Goal: Task Accomplishment & Management: Use online tool/utility

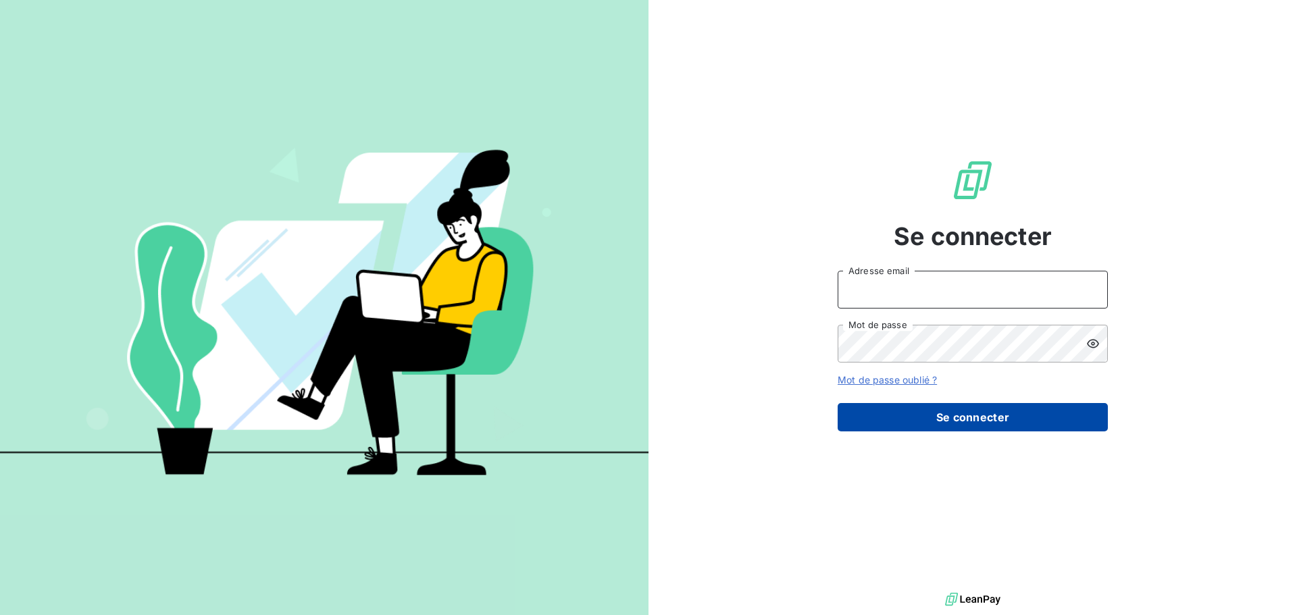
type input "[EMAIL_ADDRESS][DOMAIN_NAME]"
click at [999, 421] on button "Se connecter" at bounding box center [972, 417] width 270 height 28
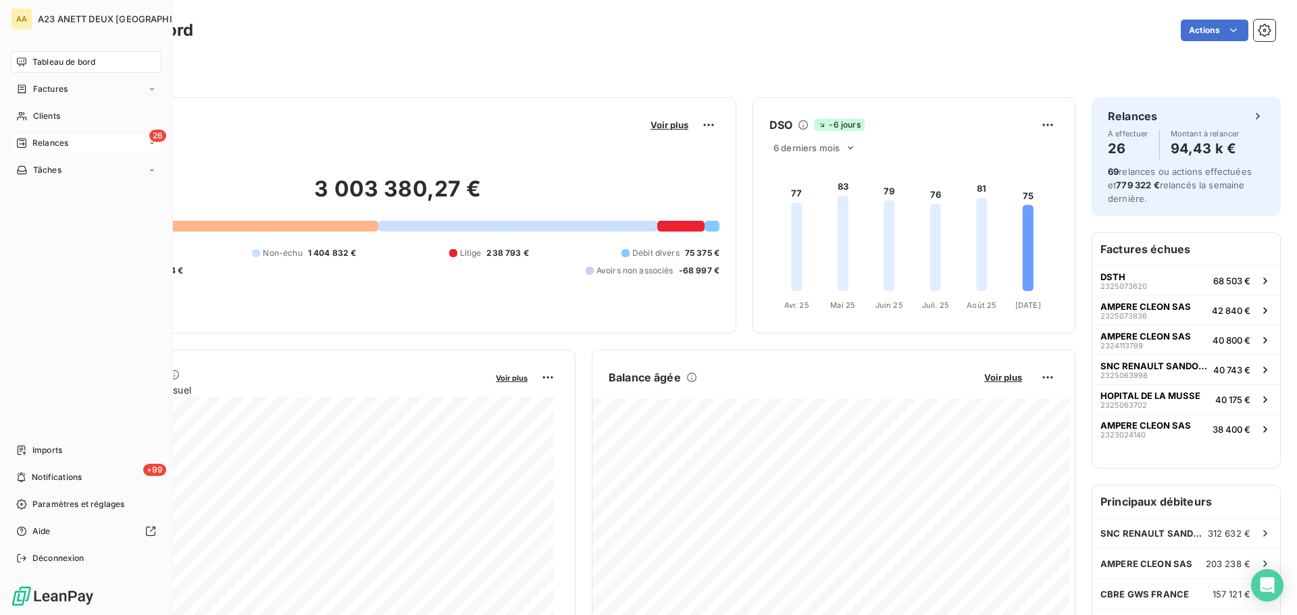
click at [43, 147] on span "Relances" at bounding box center [50, 143] width 36 height 12
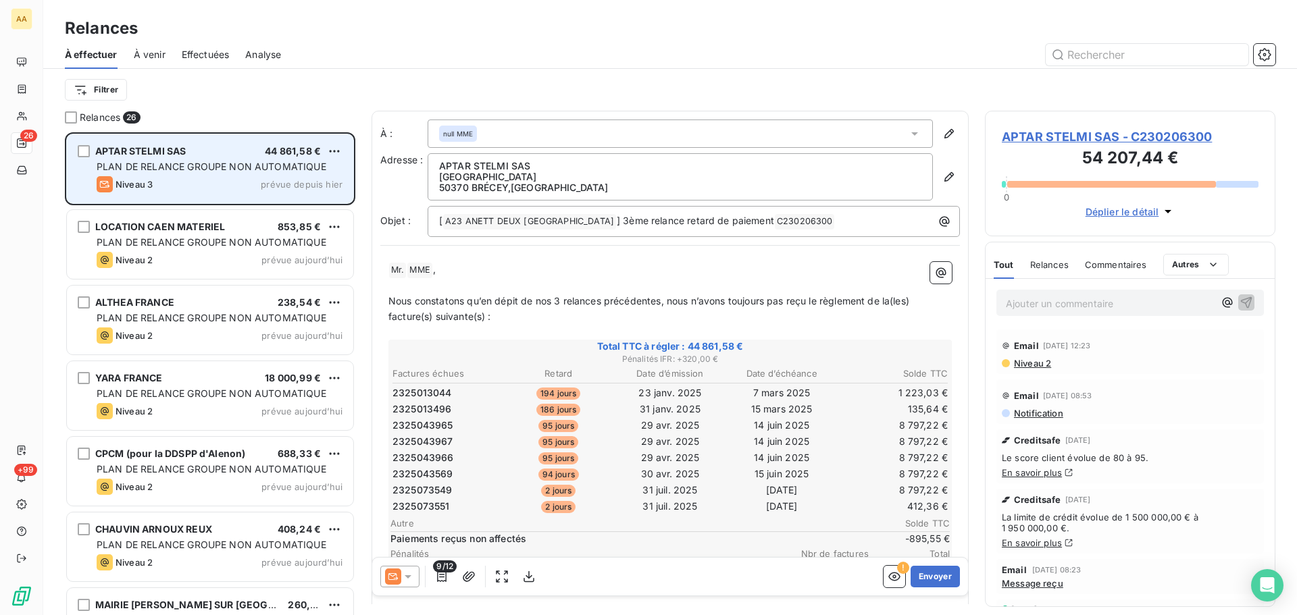
scroll to position [473, 280]
click at [334, 150] on html "AA 26 +99 Relances À effectuer À venir Effectuées Analyse Filtrer Relances 26 A…" at bounding box center [648, 307] width 1297 height 615
click at [286, 199] on div "Passer cette action" at bounding box center [275, 203] width 121 height 22
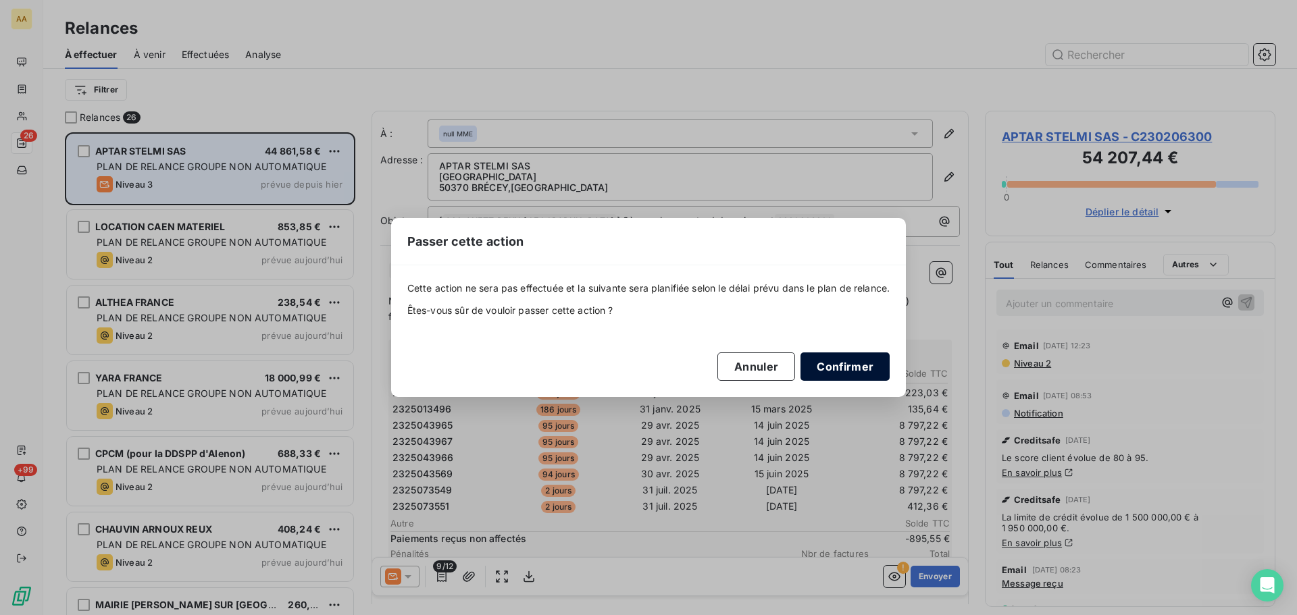
click at [851, 365] on button "Confirmer" at bounding box center [844, 367] width 89 height 28
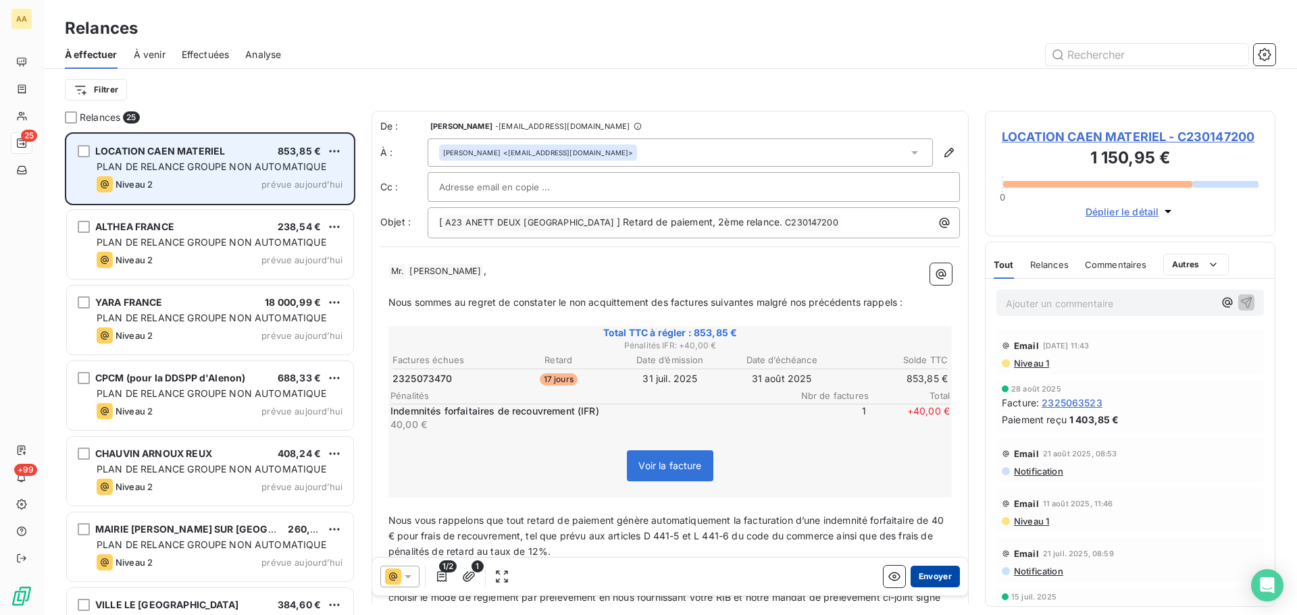
click at [937, 573] on button "Envoyer" at bounding box center [934, 577] width 49 height 22
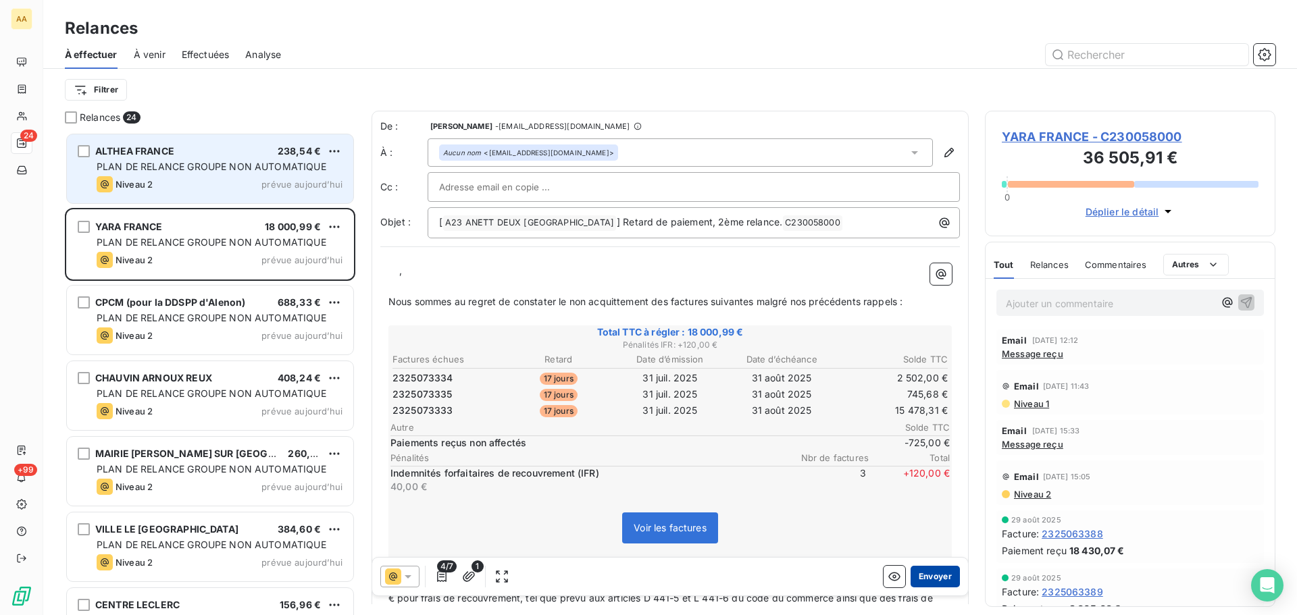
click at [923, 572] on button "Envoyer" at bounding box center [934, 577] width 49 height 22
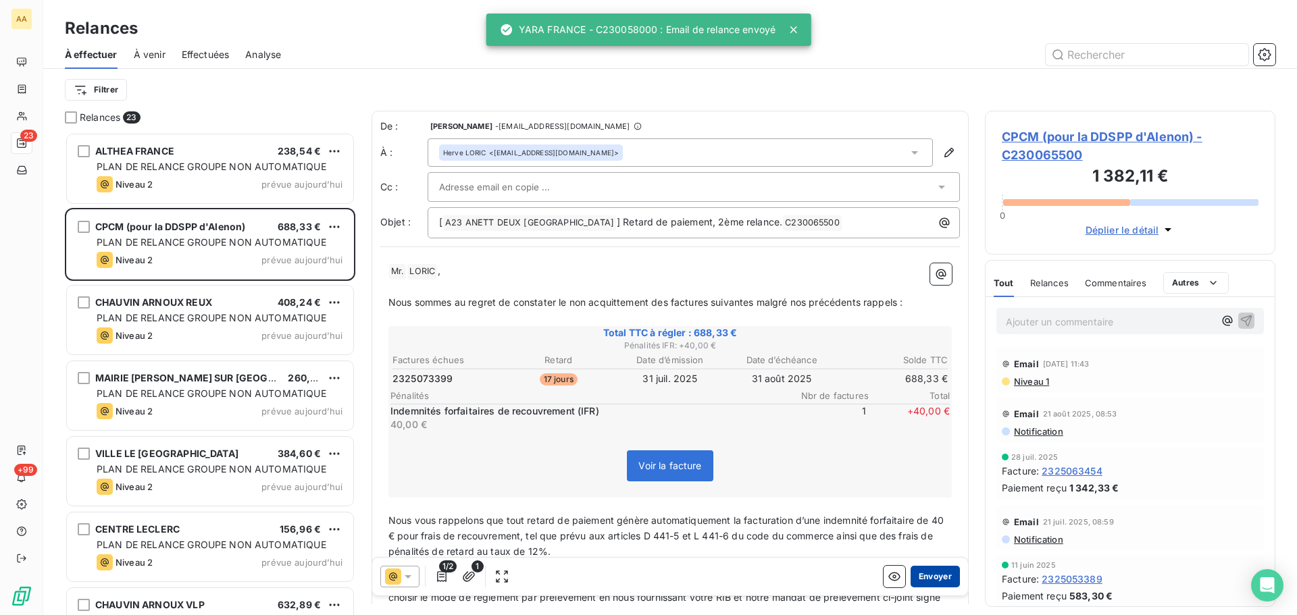
click at [925, 571] on button "Envoyer" at bounding box center [934, 577] width 49 height 22
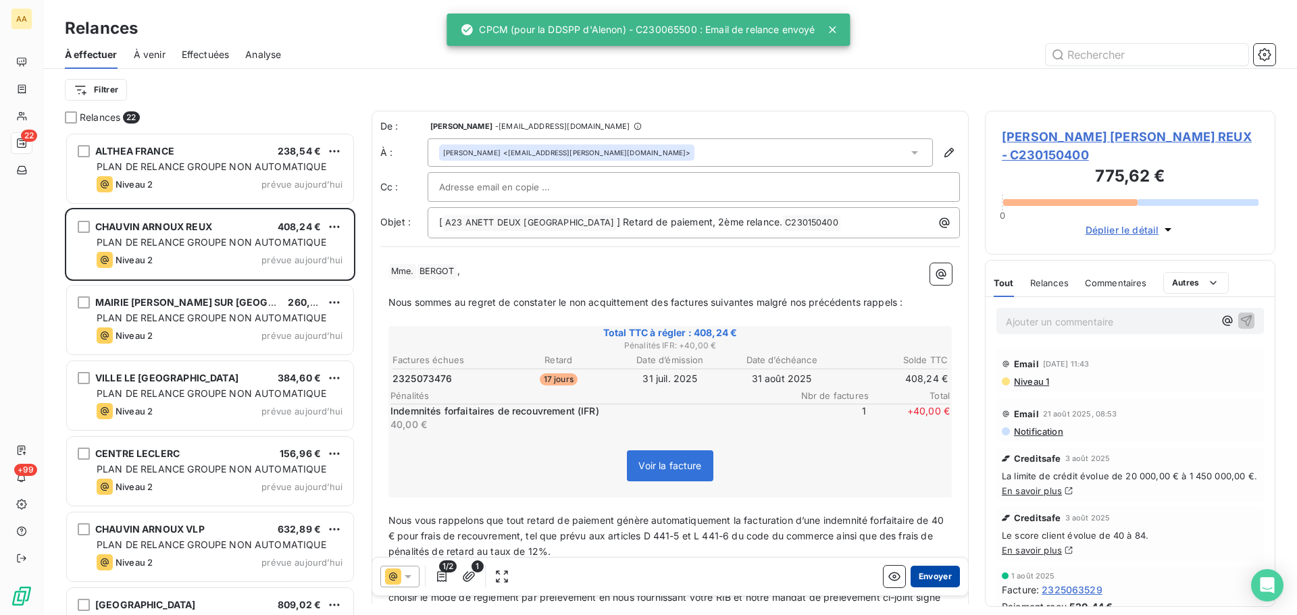
click at [925, 573] on button "Envoyer" at bounding box center [934, 577] width 49 height 22
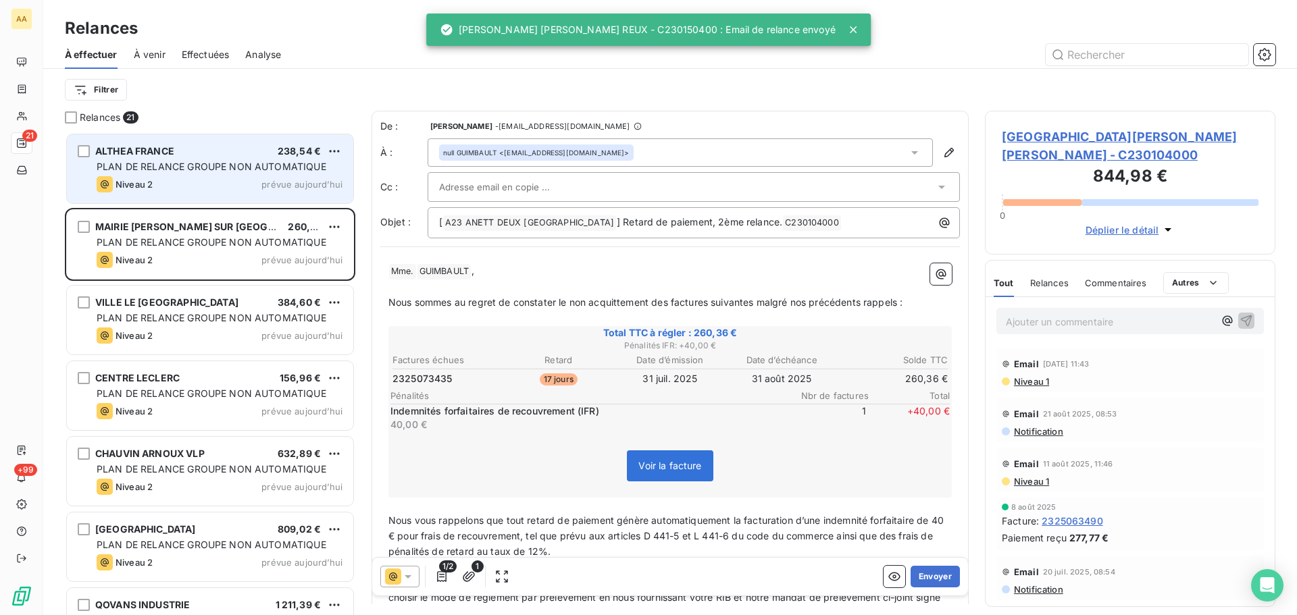
click at [248, 159] on div "[PERSON_NAME] FRANCE 238,54 € PLAN DE RELANCE GROUPE NON AUTOMATIQUE Niveau 2 p…" at bounding box center [210, 168] width 286 height 69
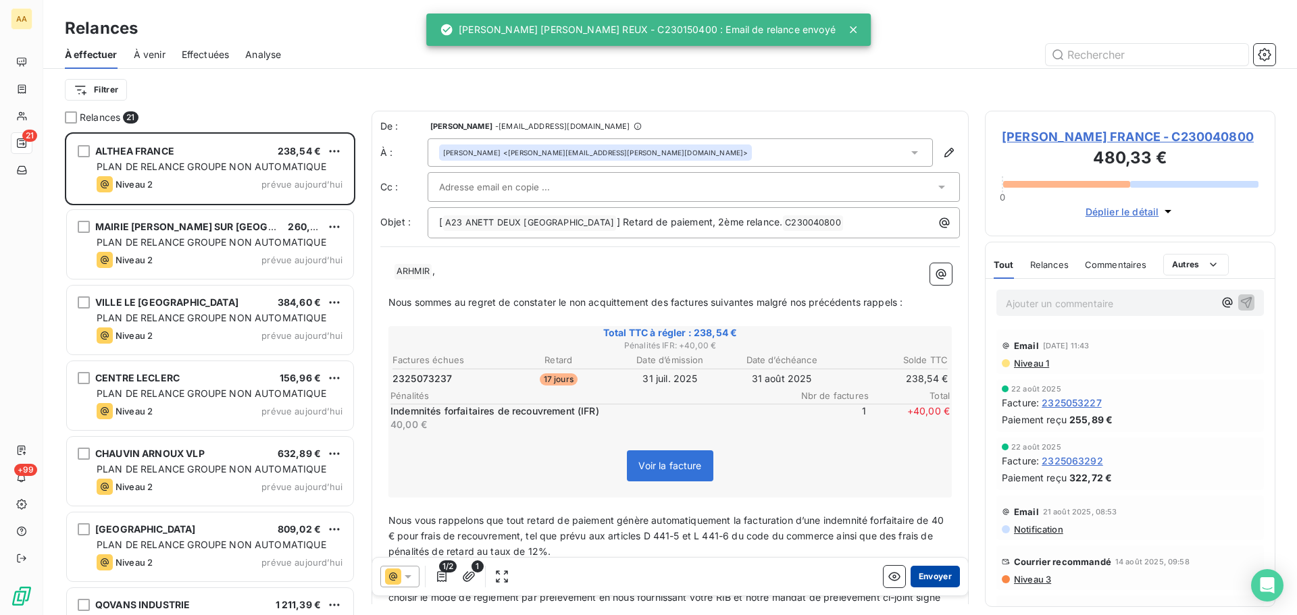
click at [922, 575] on button "Envoyer" at bounding box center [934, 577] width 49 height 22
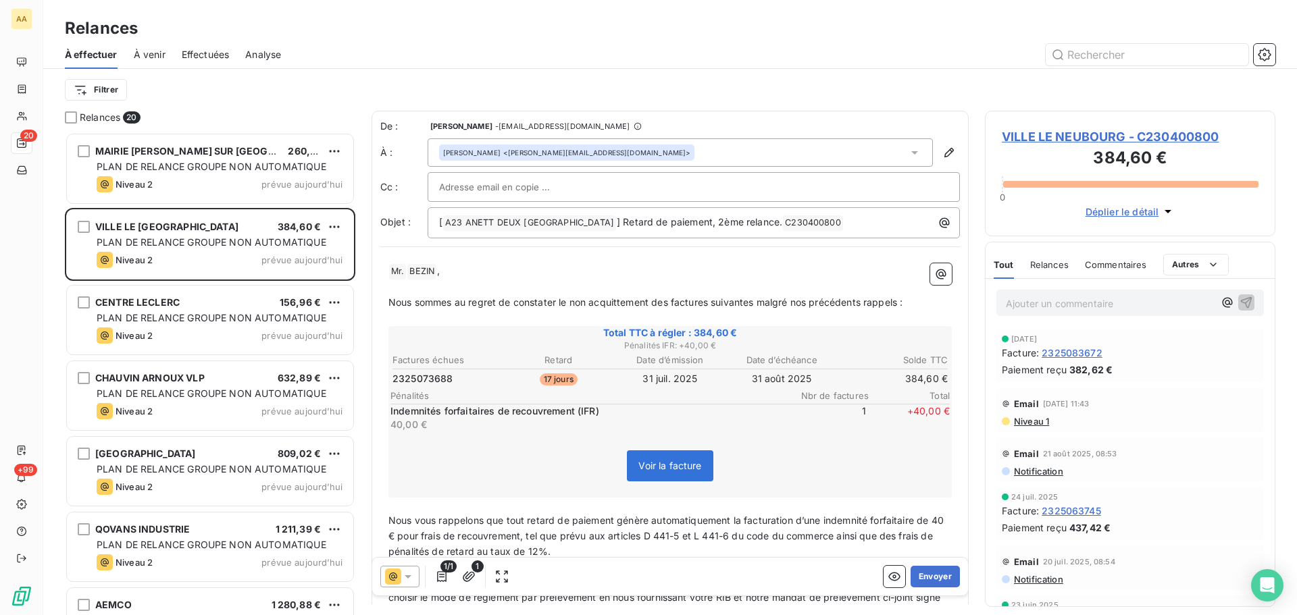
click at [922, 576] on button "Envoyer" at bounding box center [934, 577] width 49 height 22
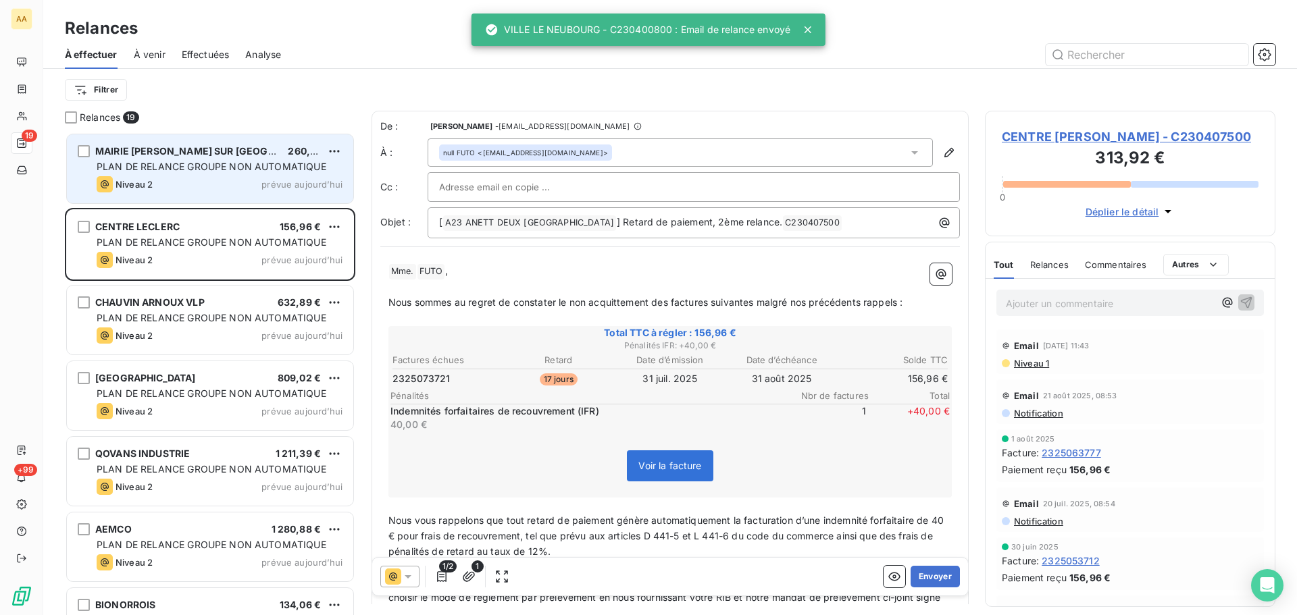
click at [201, 175] on div "MAIRIE [PERSON_NAME] SUR [PERSON_NAME] 260,36 € PLAN DE RELANCE GROUPE NON AUTO…" at bounding box center [210, 168] width 286 height 69
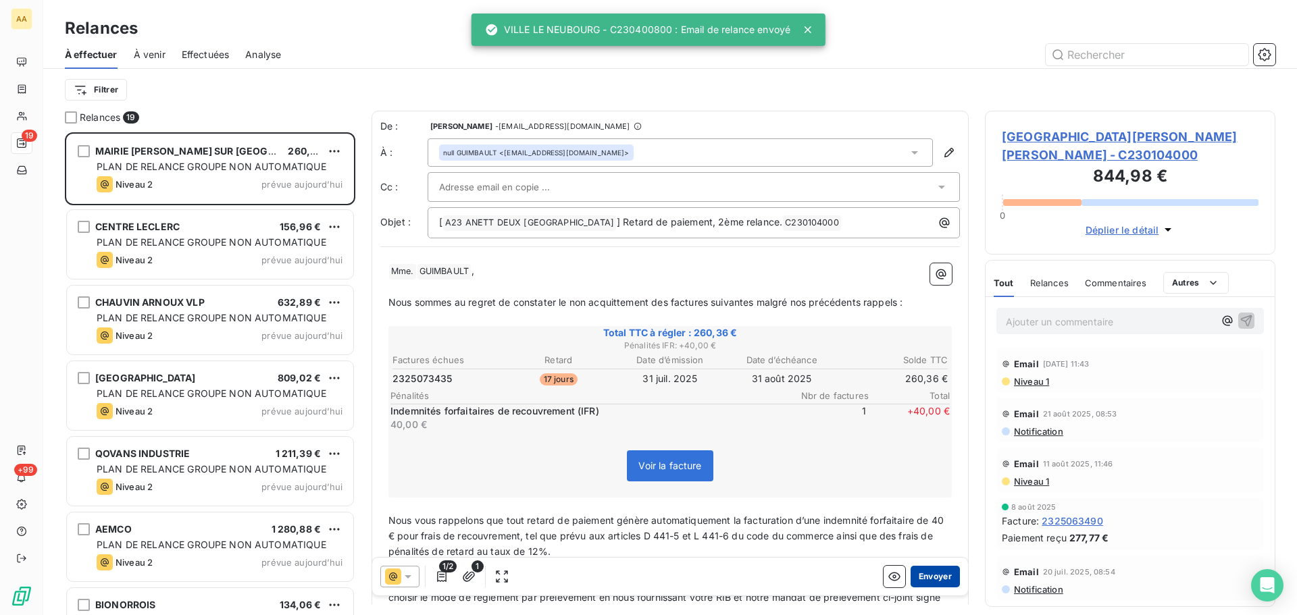
click at [922, 579] on button "Envoyer" at bounding box center [934, 577] width 49 height 22
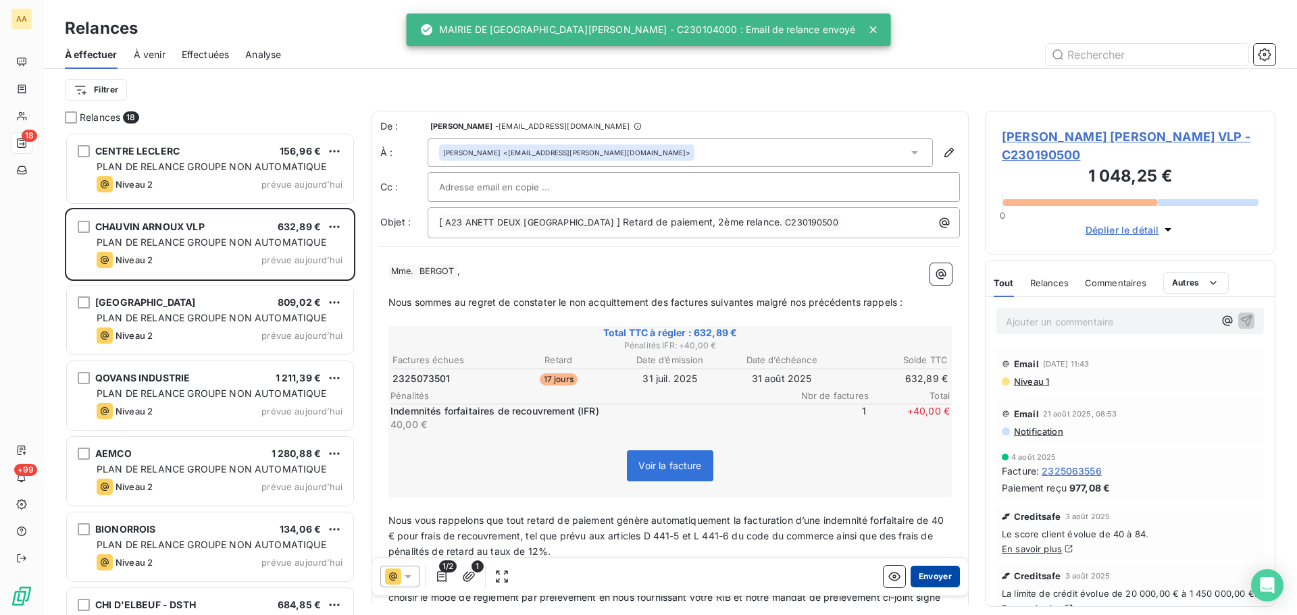
click at [915, 573] on button "Envoyer" at bounding box center [934, 577] width 49 height 22
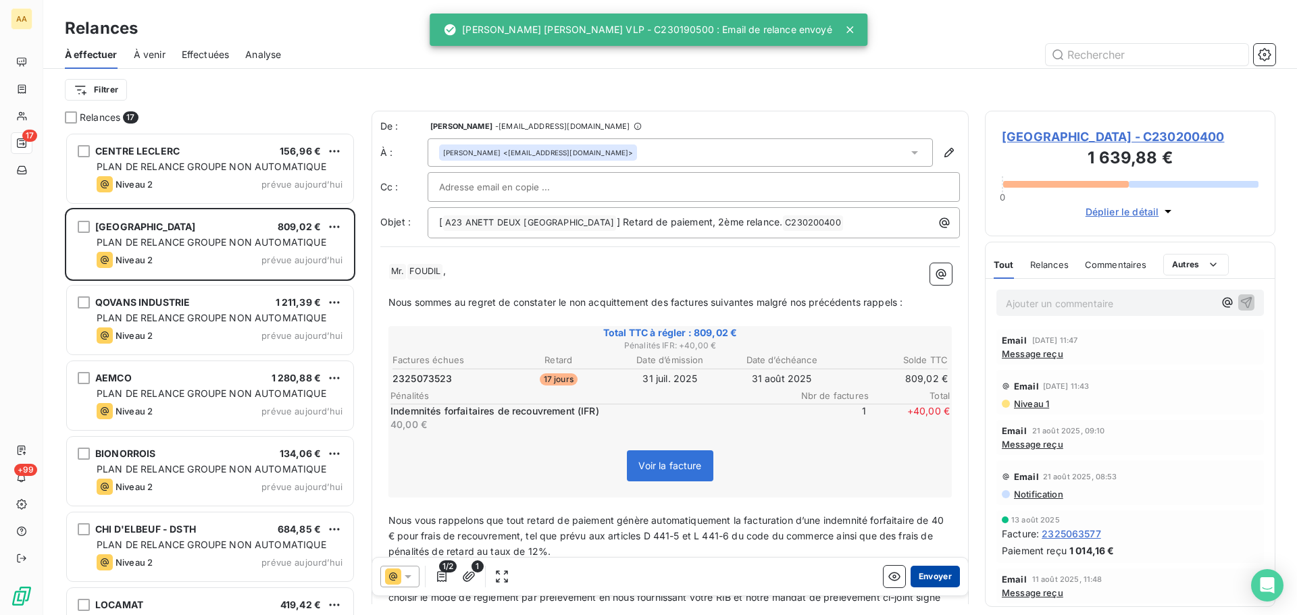
click at [920, 573] on button "Envoyer" at bounding box center [934, 577] width 49 height 22
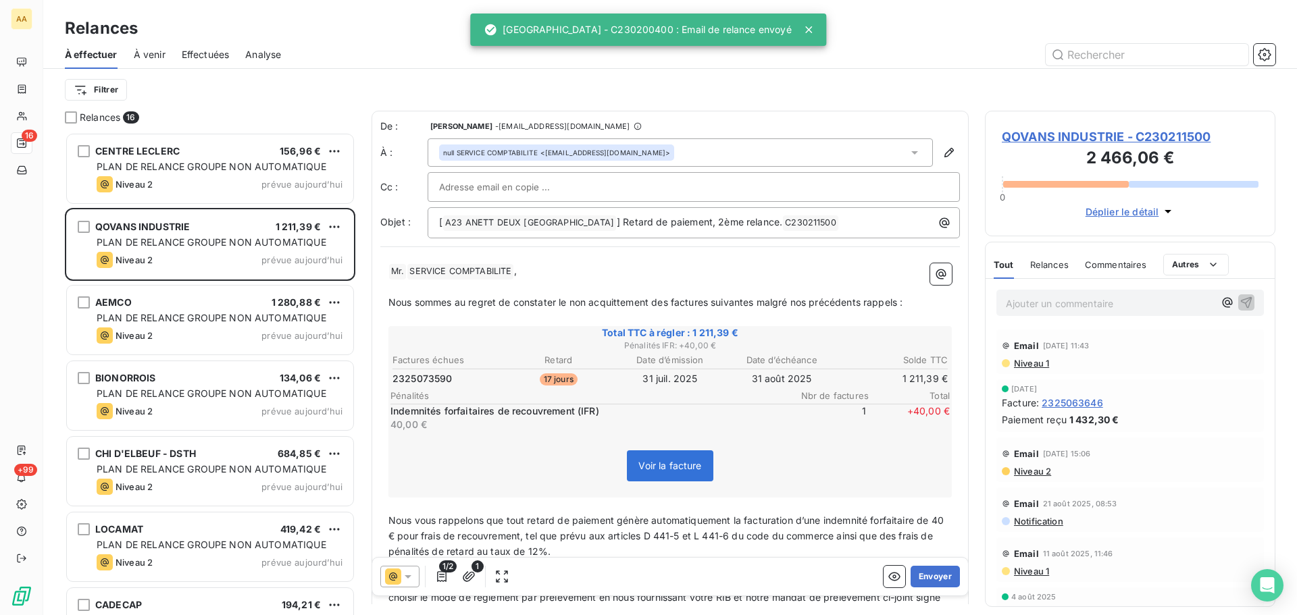
click at [919, 574] on button "Envoyer" at bounding box center [934, 577] width 49 height 22
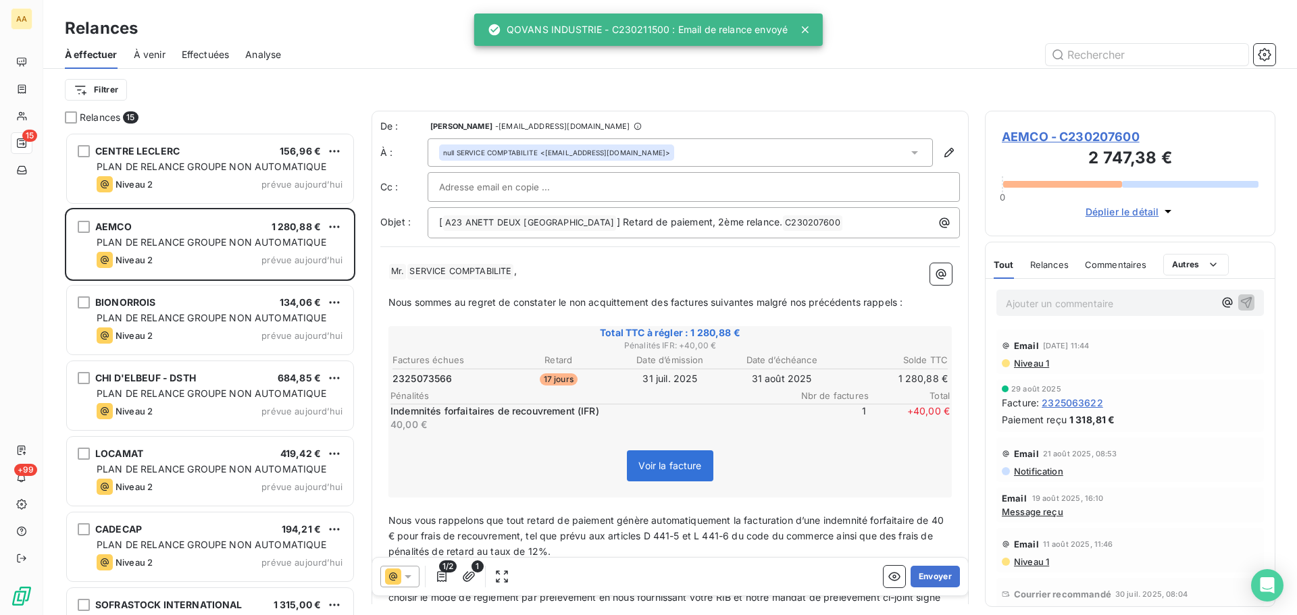
click at [919, 574] on button "Envoyer" at bounding box center [934, 577] width 49 height 22
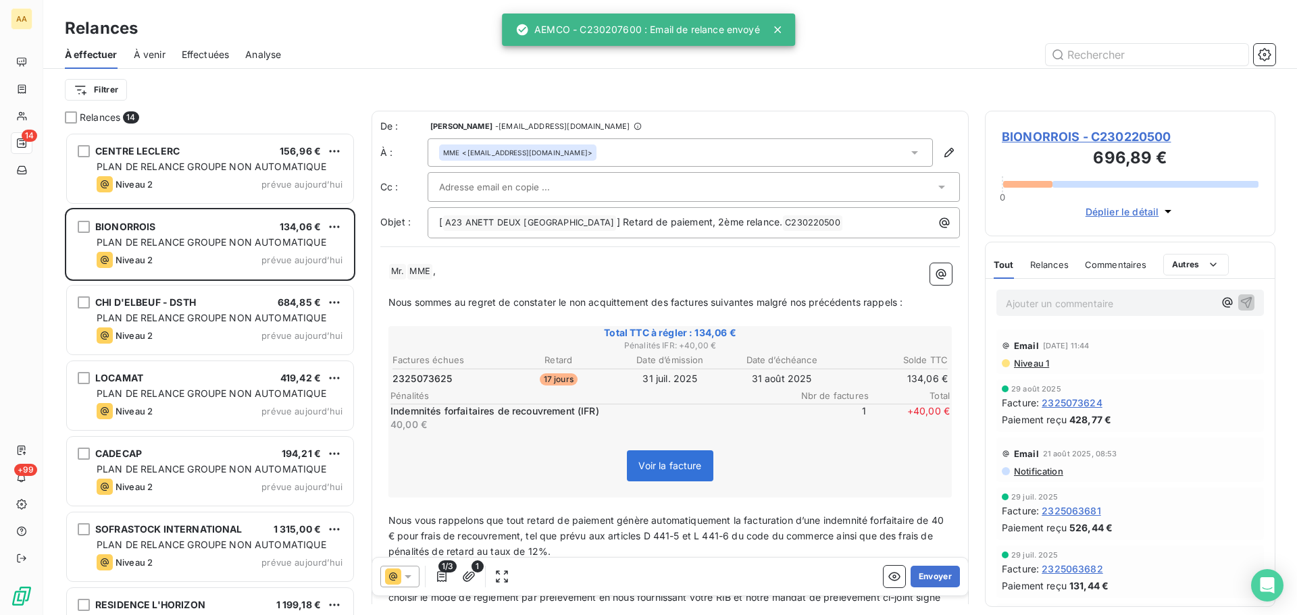
click at [917, 565] on div "1/3 1 Envoyer" at bounding box center [670, 577] width 596 height 38
click at [917, 577] on button "Envoyer" at bounding box center [934, 577] width 49 height 22
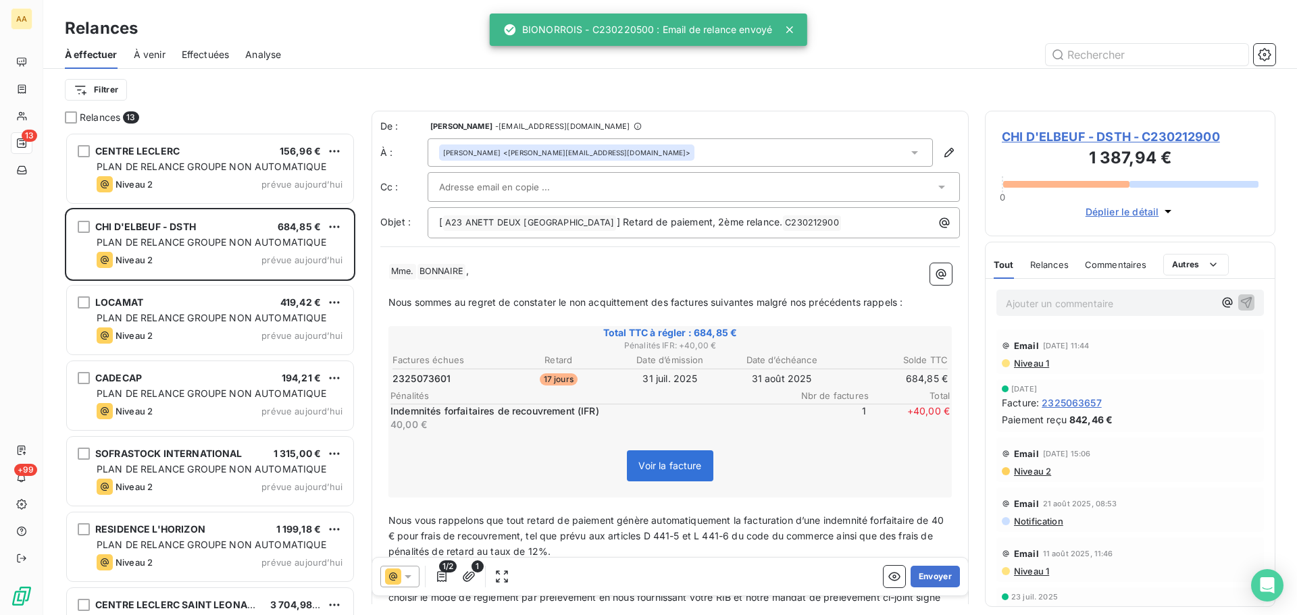
click at [917, 577] on button "Envoyer" at bounding box center [934, 577] width 49 height 22
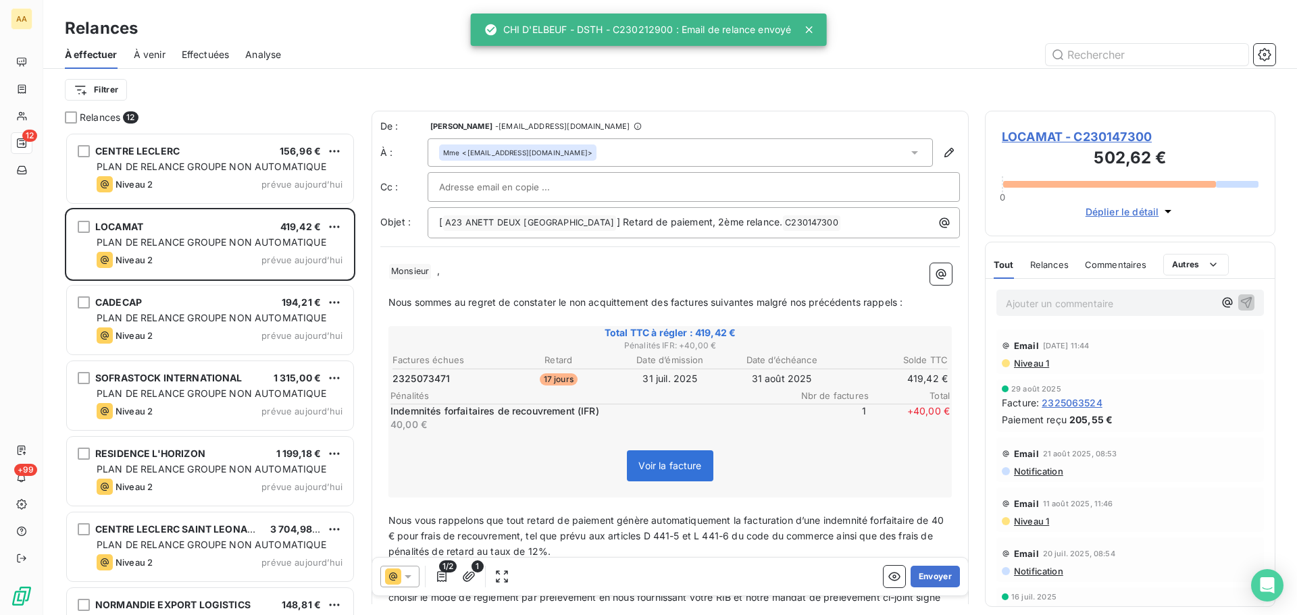
click at [917, 577] on button "Envoyer" at bounding box center [934, 577] width 49 height 22
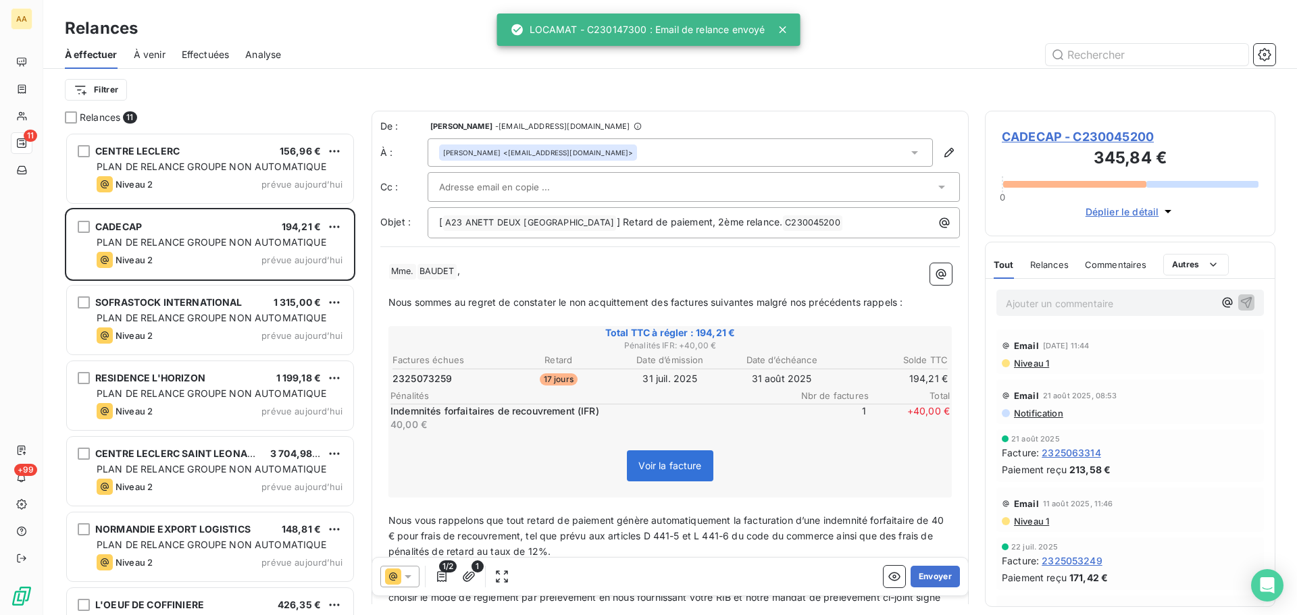
click at [917, 577] on button "Envoyer" at bounding box center [934, 577] width 49 height 22
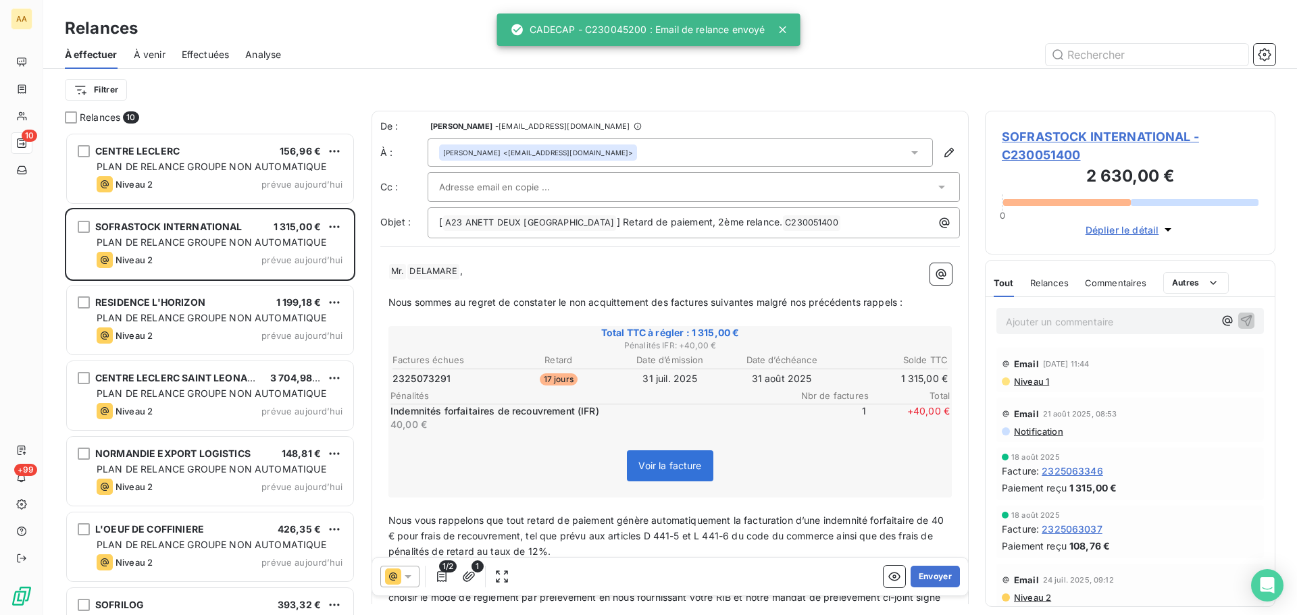
click at [917, 577] on button "Envoyer" at bounding box center [934, 577] width 49 height 22
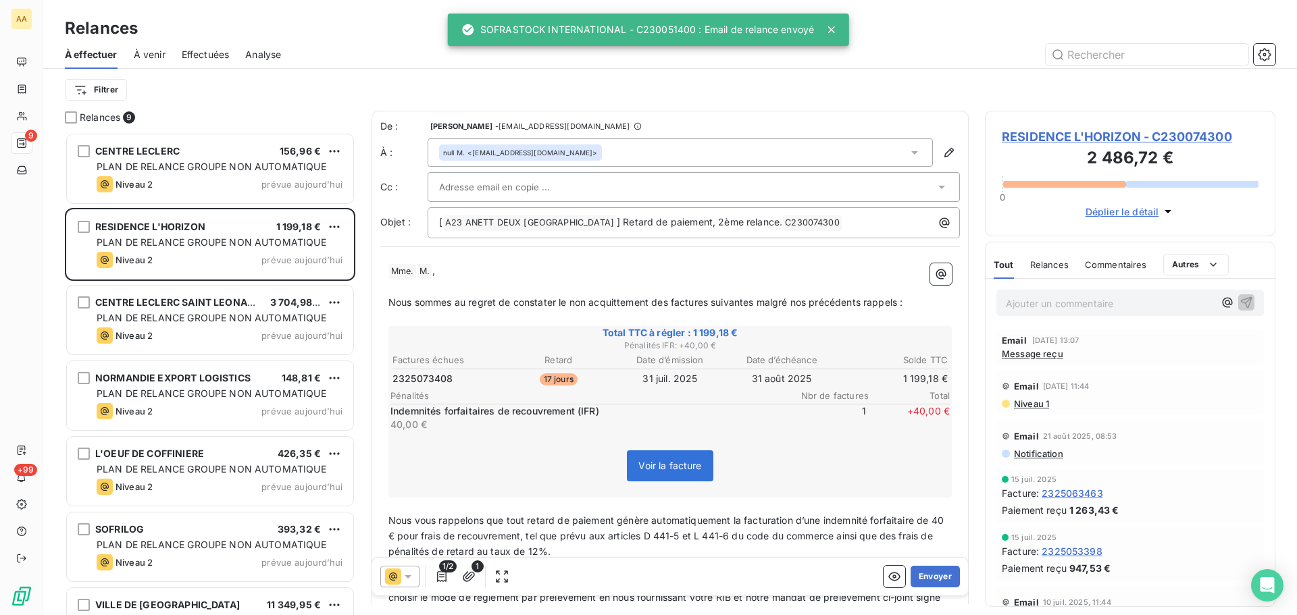
click at [917, 577] on button "Envoyer" at bounding box center [934, 577] width 49 height 22
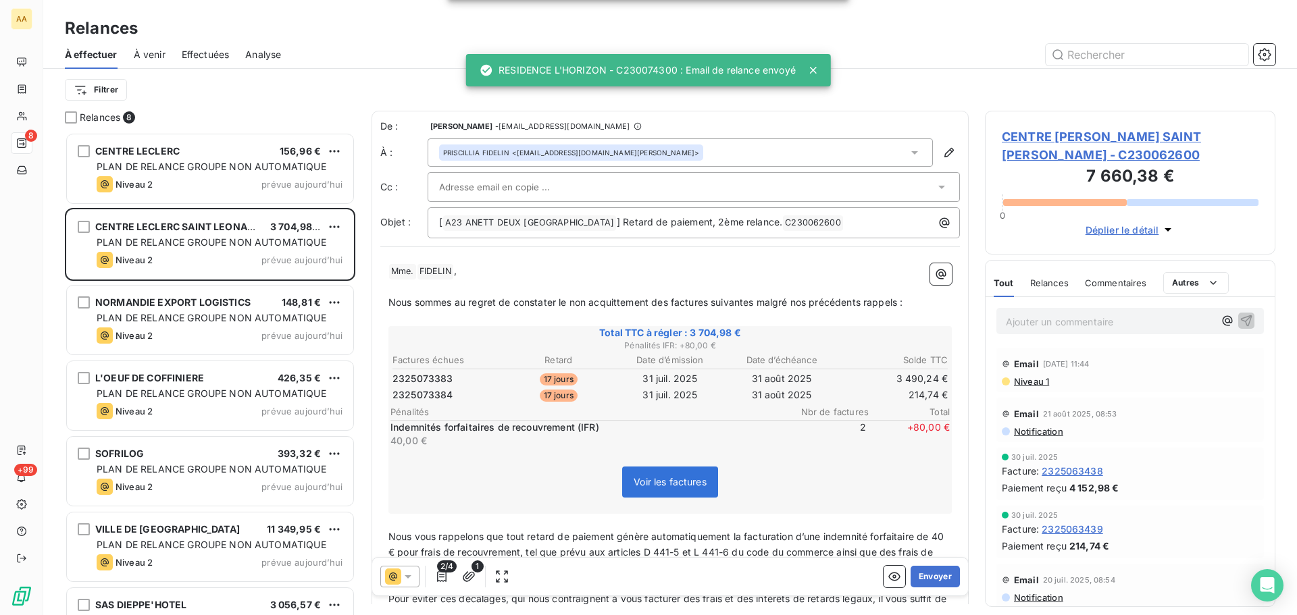
scroll to position [473, 280]
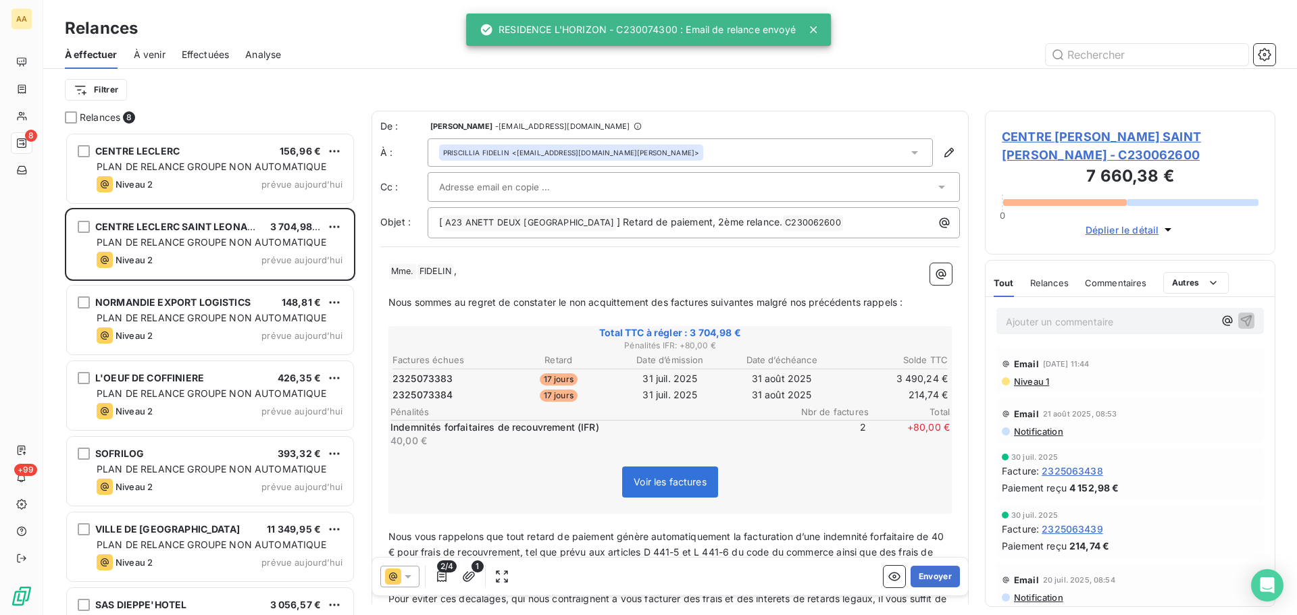
click at [917, 577] on button "Envoyer" at bounding box center [934, 577] width 49 height 22
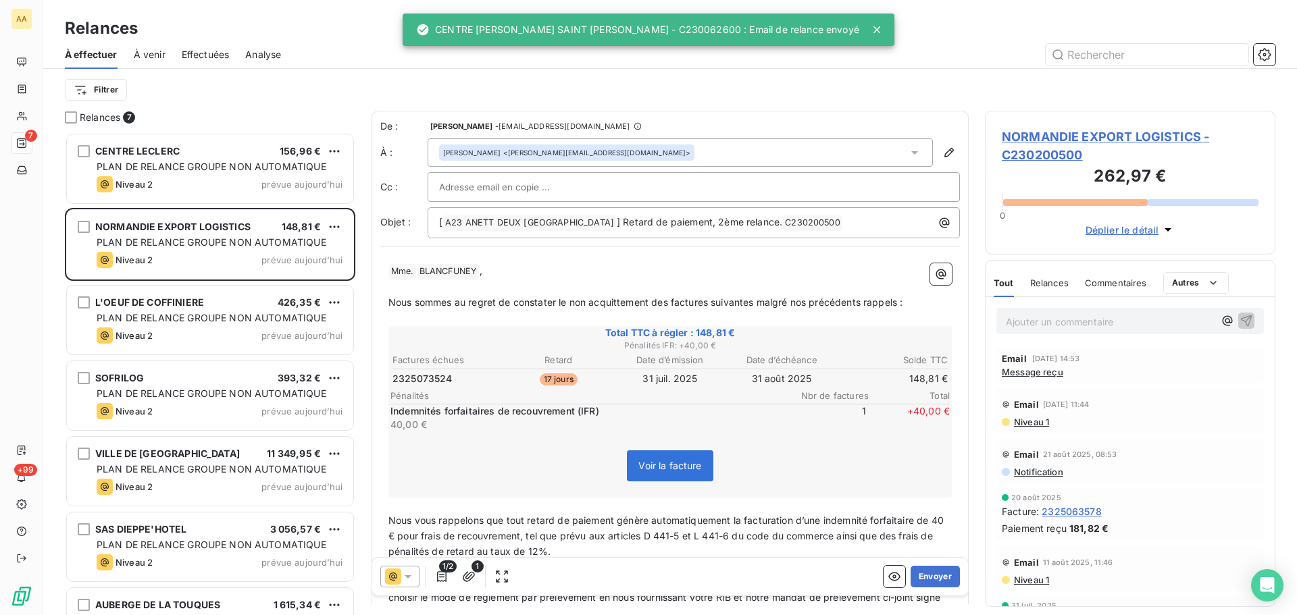
click at [917, 577] on button "Envoyer" at bounding box center [934, 577] width 49 height 22
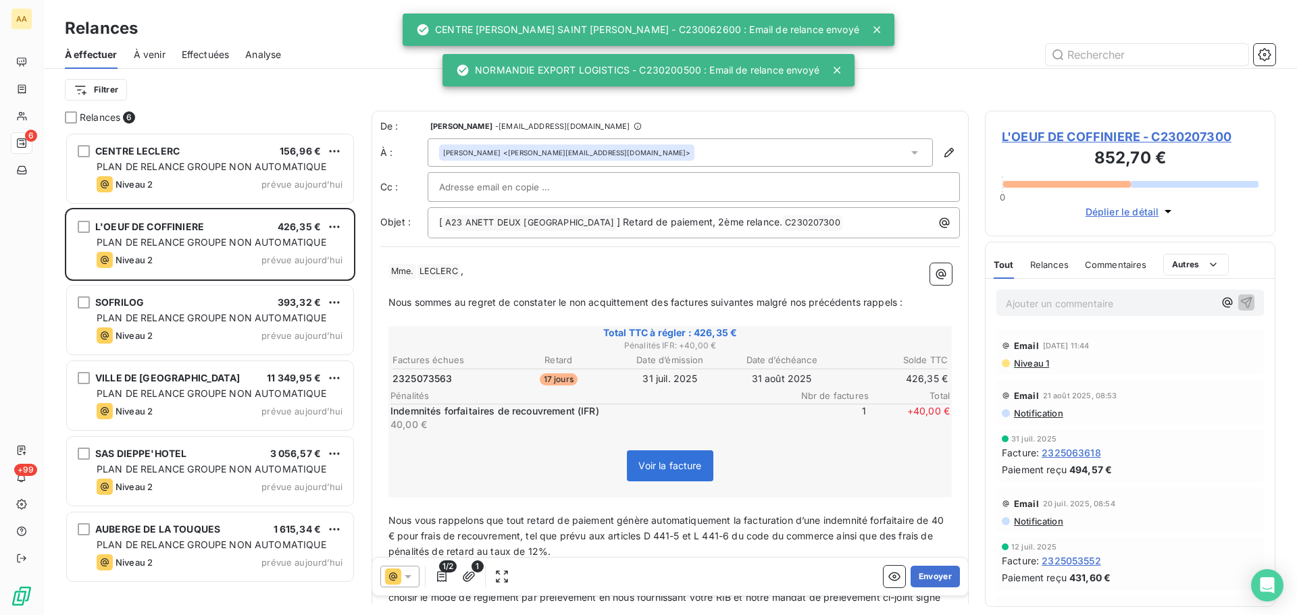
click at [917, 577] on button "Envoyer" at bounding box center [934, 577] width 49 height 22
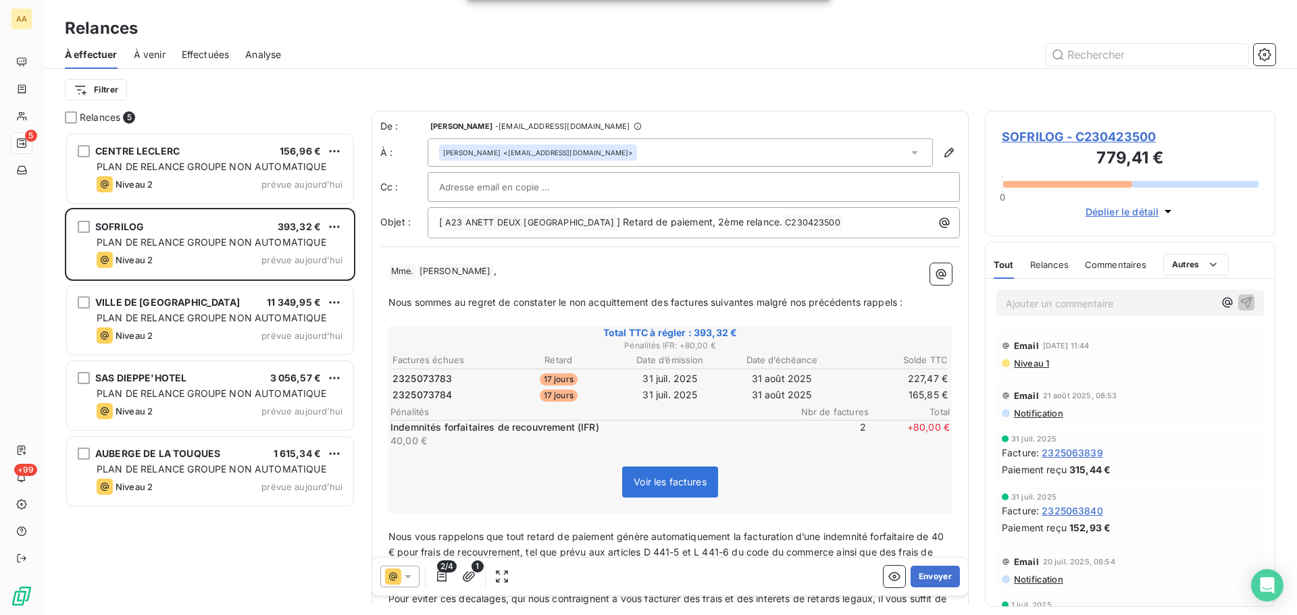
click at [917, 577] on button "Envoyer" at bounding box center [934, 577] width 49 height 22
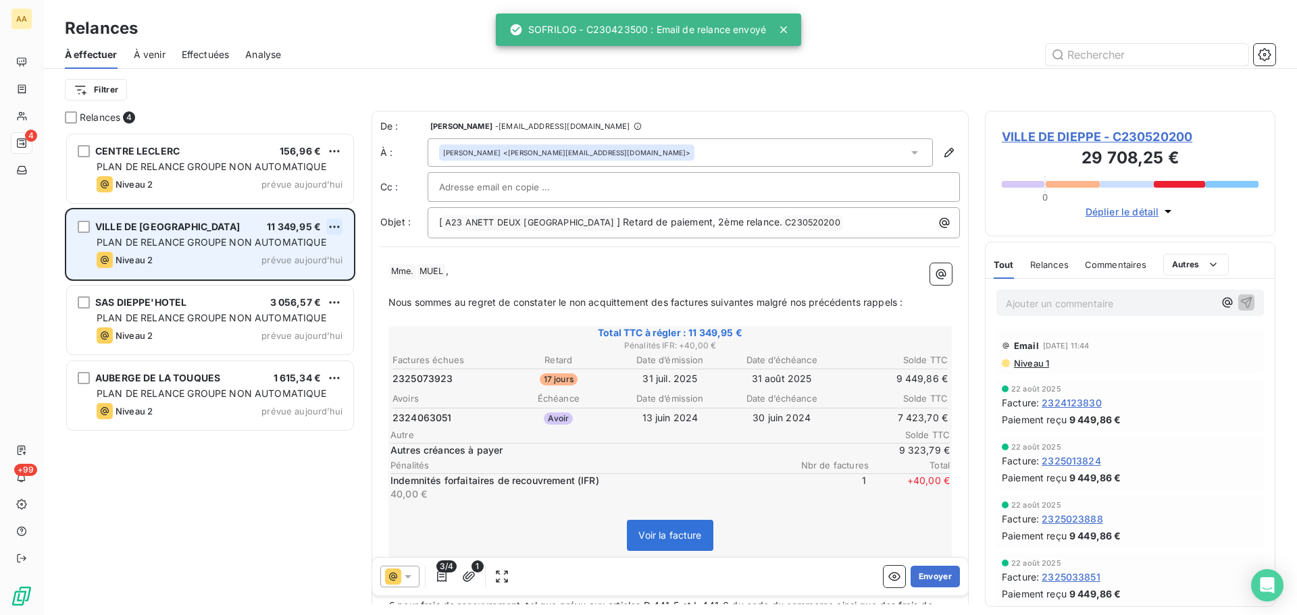
click at [335, 222] on html "AA 4 +99 Relances À effectuer À venir Effectuées Analyse Filtrer Relances 4 CEN…" at bounding box center [648, 307] width 1297 height 615
click at [279, 271] on div "Passer cette action" at bounding box center [275, 278] width 121 height 22
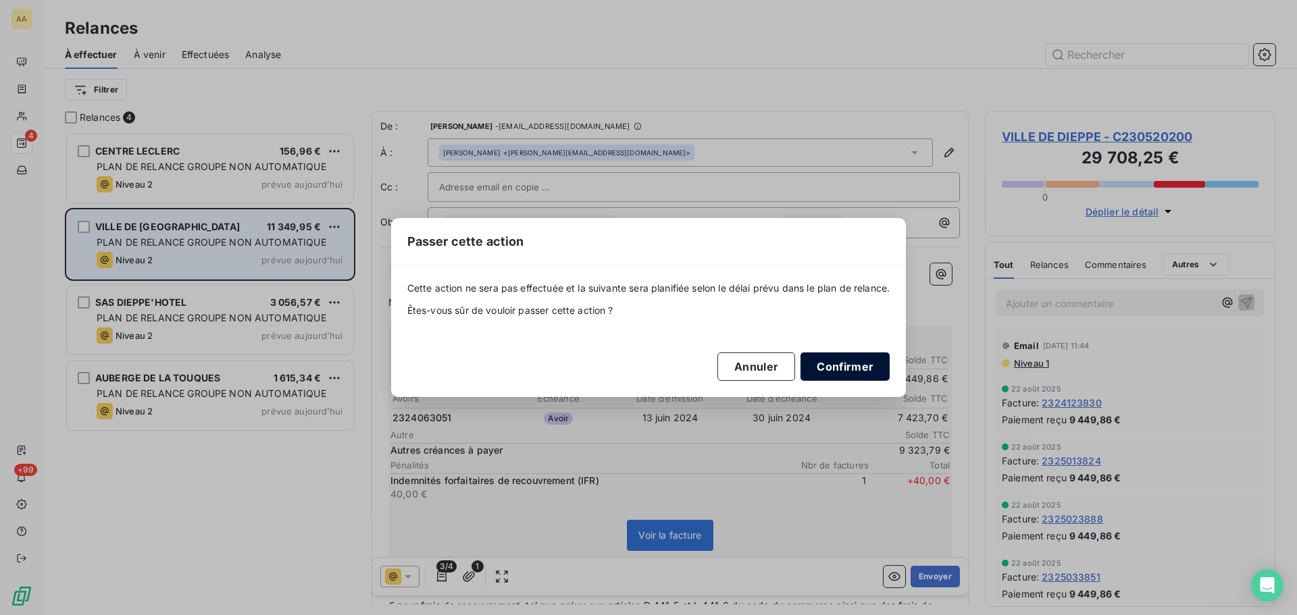
click at [830, 362] on button "Confirmer" at bounding box center [844, 367] width 89 height 28
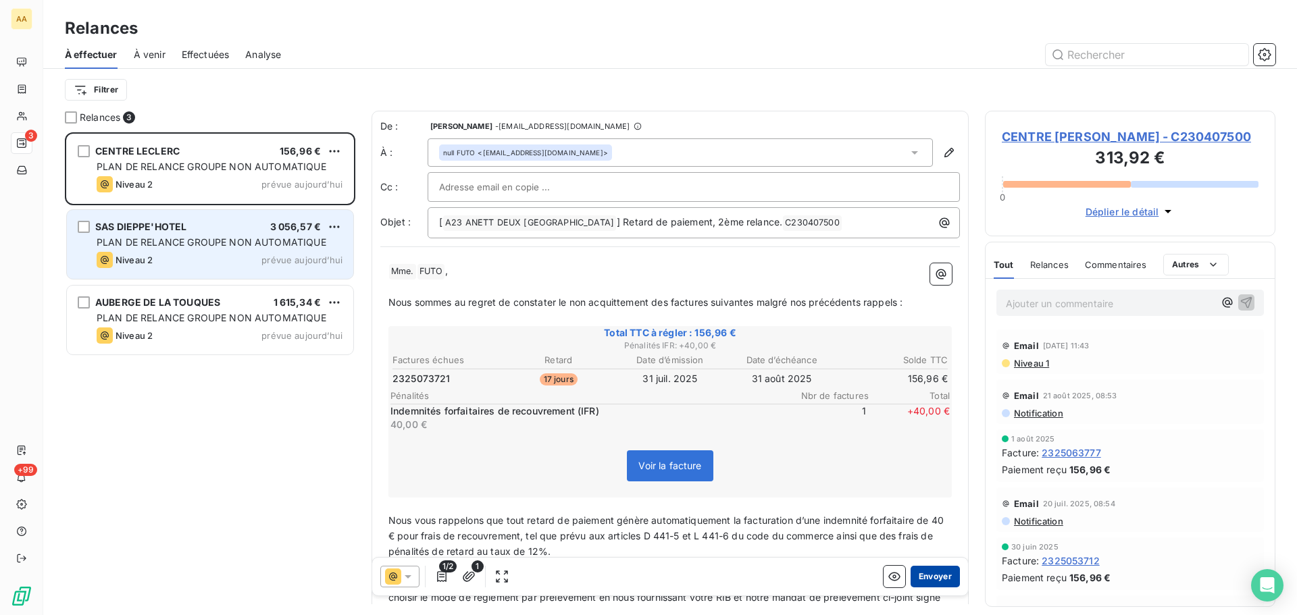
click at [931, 571] on button "Envoyer" at bounding box center [934, 577] width 49 height 22
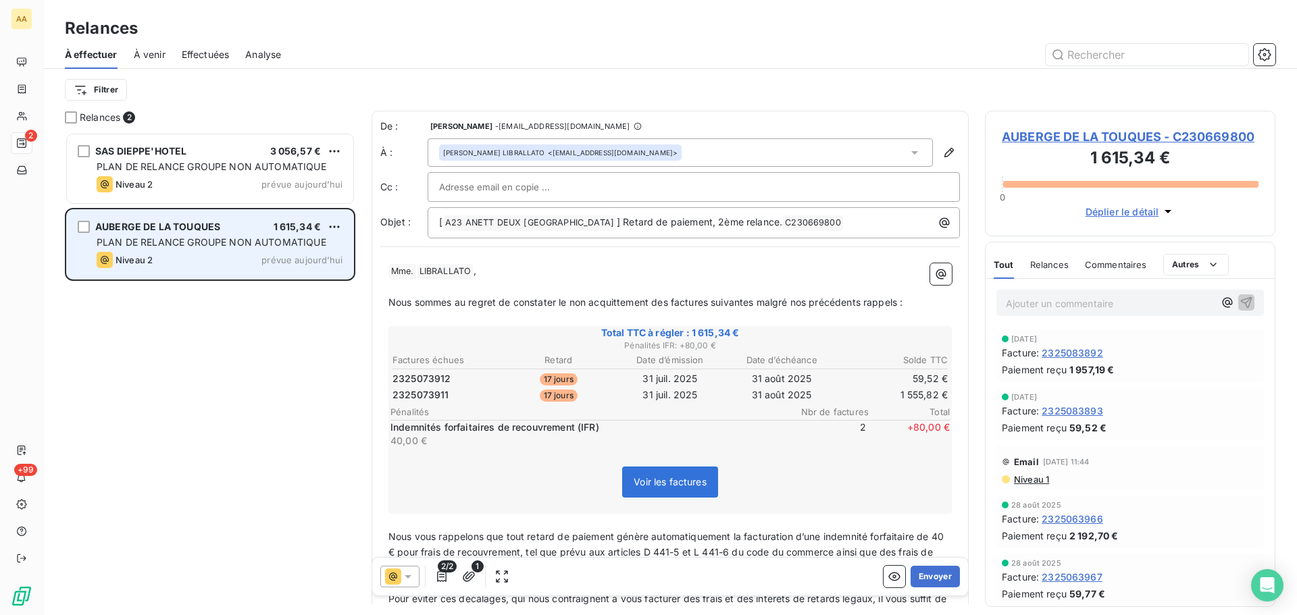
click at [931, 571] on button "Envoyer" at bounding box center [934, 577] width 49 height 22
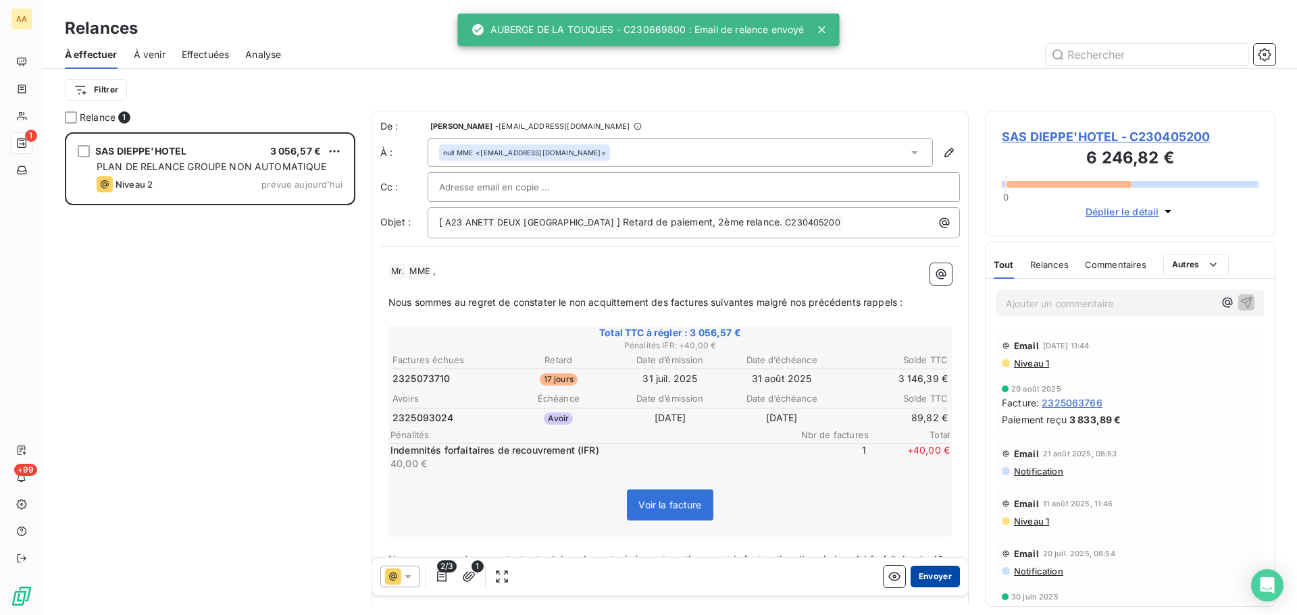
click at [940, 583] on button "Envoyer" at bounding box center [934, 577] width 49 height 22
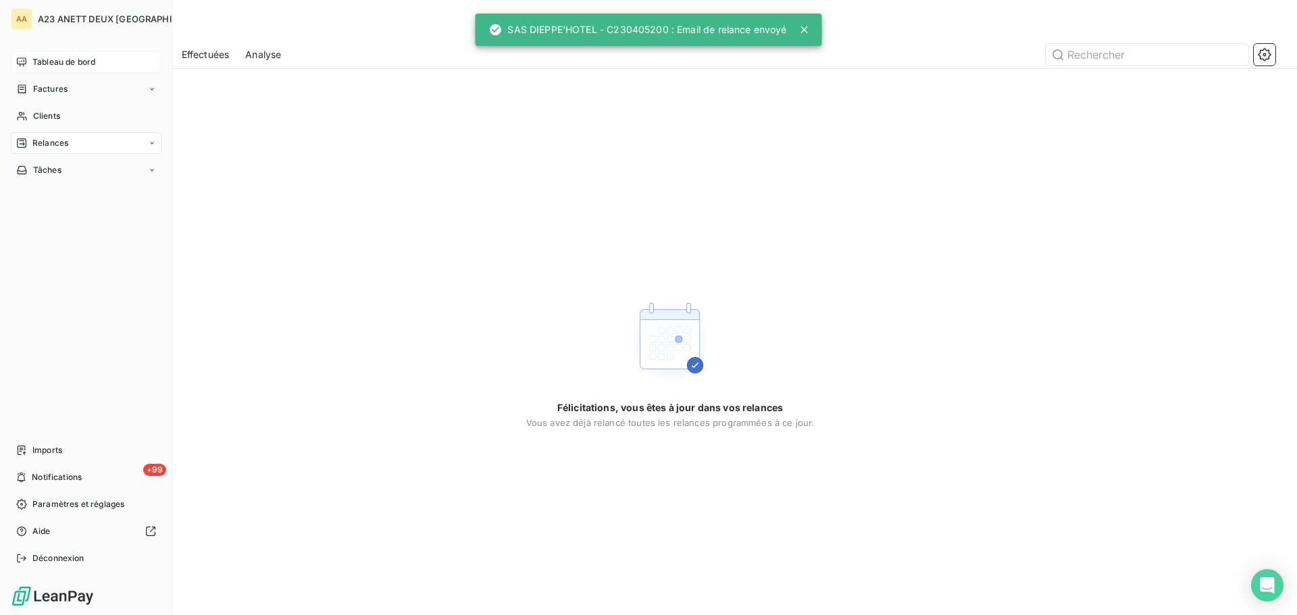
click at [47, 63] on span "Tableau de bord" at bounding box center [63, 62] width 63 height 12
